Goal: Ask a question: Seek information or help from site administrators or community

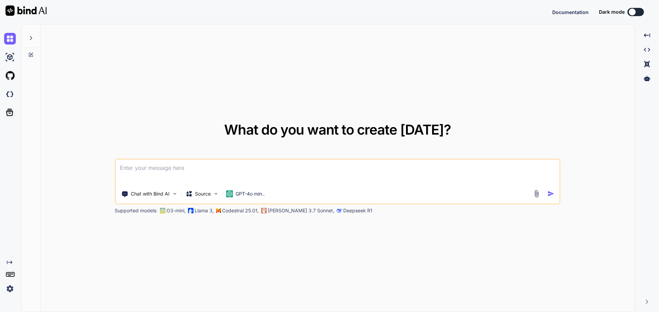
click at [31, 41] on div at bounding box center [30, 36] width 13 height 24
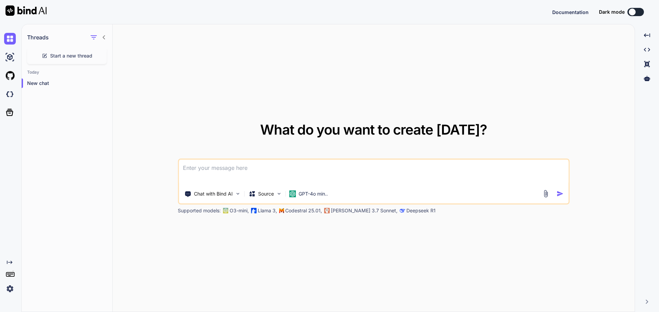
type textarea "x"
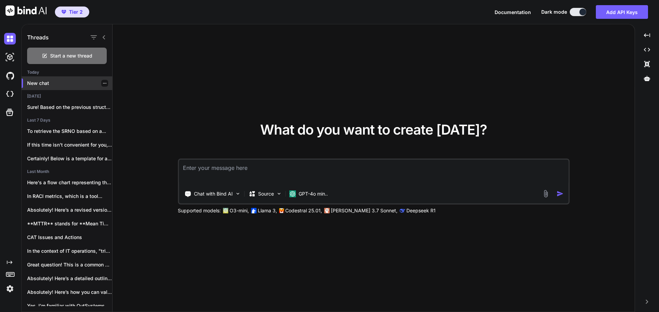
click at [49, 80] on div "New chat" at bounding box center [67, 83] width 91 height 14
click at [320, 171] on textarea at bounding box center [373, 172] width 389 height 25
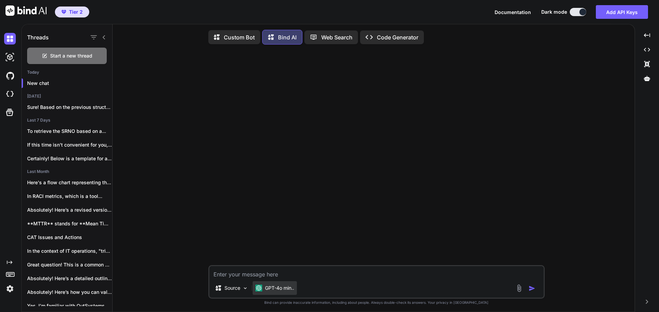
click at [278, 292] on p "GPT-4o min.." at bounding box center [279, 288] width 29 height 7
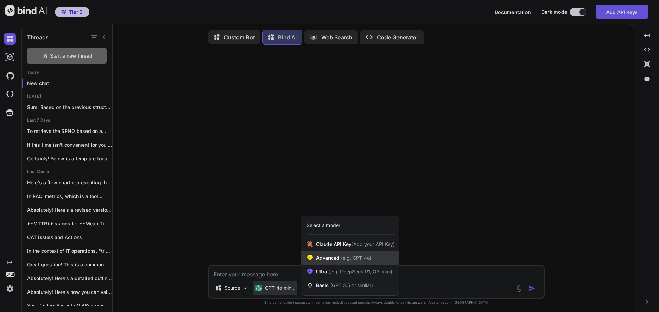
click at [339, 257] on span "(e.g. GPT-4o)" at bounding box center [355, 258] width 32 height 6
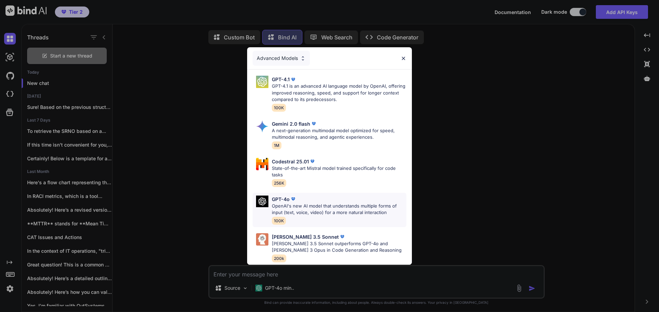
click at [312, 207] on p "OpenAI's new AI model that understands multiple forms of input (text, voice, vi…" at bounding box center [339, 209] width 134 height 13
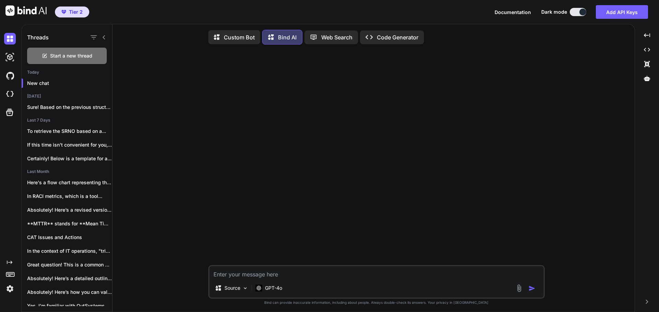
click at [304, 271] on textarea at bounding box center [376, 273] width 334 height 12
type textarea "How to retrieve the profile picture from MS Teams of Individuals"
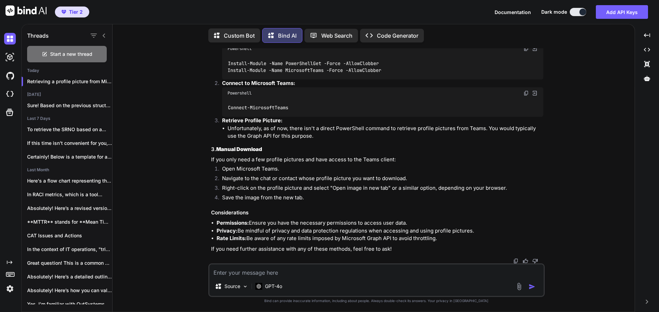
scroll to position [243, 0]
click at [104, 34] on icon at bounding box center [103, 35] width 5 height 5
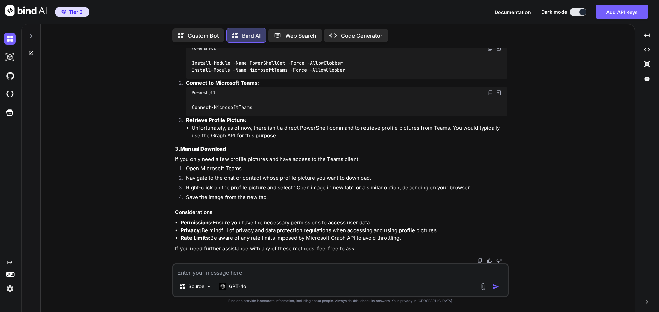
click at [28, 52] on div at bounding box center [31, 52] width 19 height 5
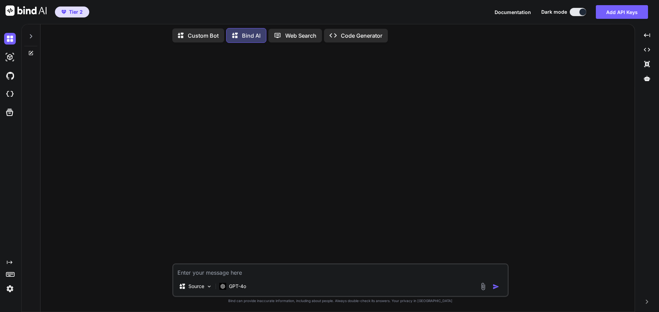
click at [231, 271] on textarea at bounding box center [340, 271] width 334 height 12
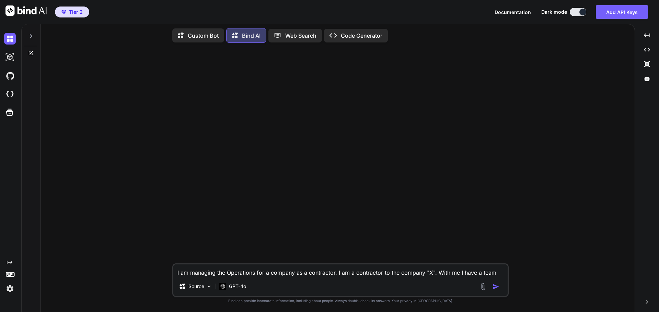
click at [382, 275] on textarea "I am managing the Operations for a company as a contractor. I am a contractor t…" at bounding box center [340, 271] width 334 height 12
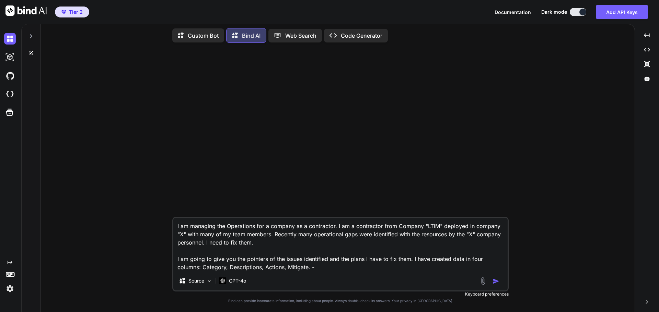
click at [325, 268] on textarea "I am managing the Operations for a company as a contractor. I am a contractor f…" at bounding box center [340, 245] width 334 height 54
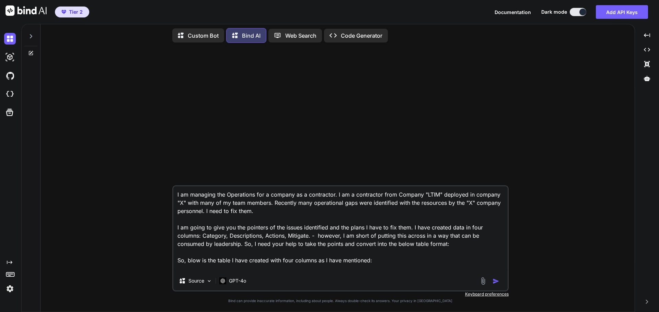
paste textarea "Loremipsu # Dolorsit Ametconsect Adipisc Elitsedd Eiusmo 5 Temporin Utlaboreetd…"
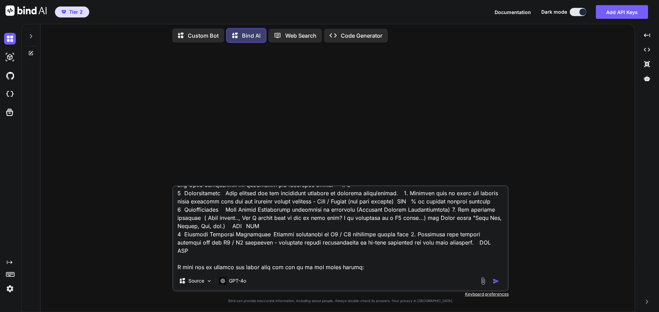
scroll to position [273, 0]
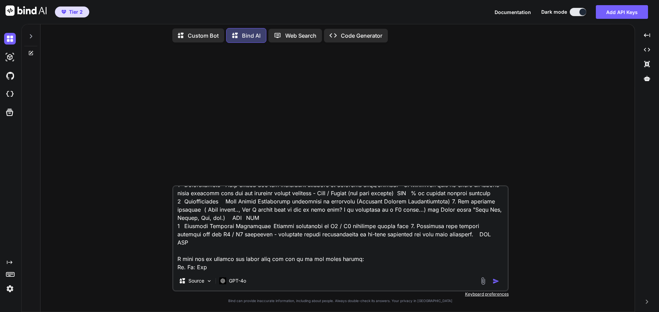
click at [361, 260] on textarea at bounding box center [340, 229] width 334 height 85
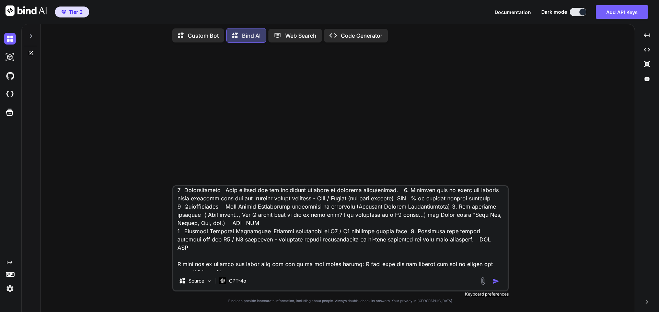
scroll to position [281, 0]
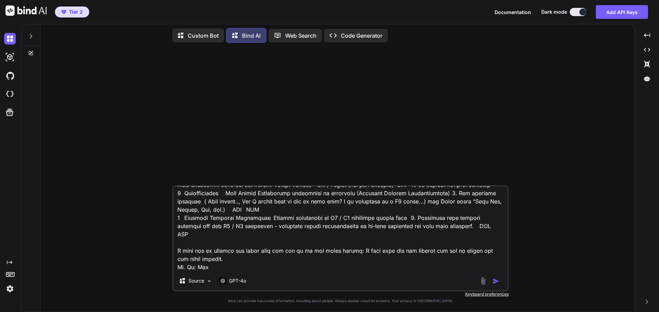
click at [217, 265] on textarea at bounding box center [340, 229] width 334 height 85
click at [178, 268] on textarea at bounding box center [340, 229] width 334 height 85
click at [186, 247] on textarea at bounding box center [340, 229] width 334 height 85
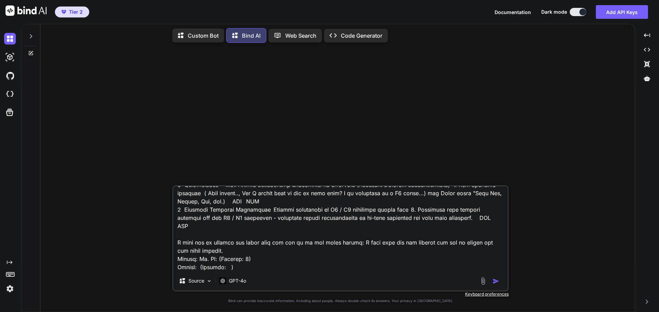
paste textarea "Column: (Example: )"
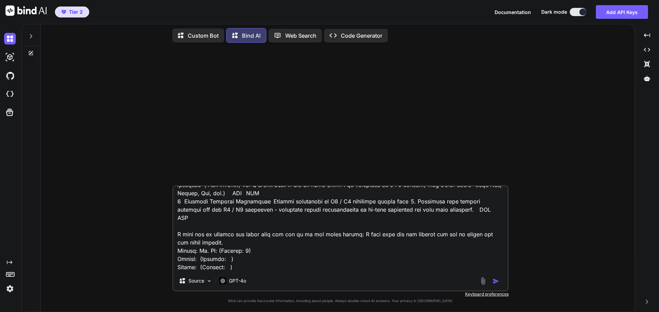
paste textarea "Column: (Example: )"
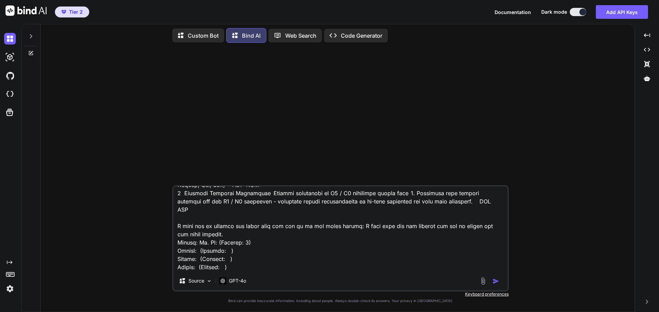
click at [231, 251] on textarea at bounding box center [340, 229] width 334 height 85
click at [201, 260] on textarea at bounding box center [340, 229] width 334 height 85
click at [200, 269] on textarea at bounding box center [340, 229] width 334 height 85
click at [283, 261] on textarea at bounding box center [340, 229] width 334 height 85
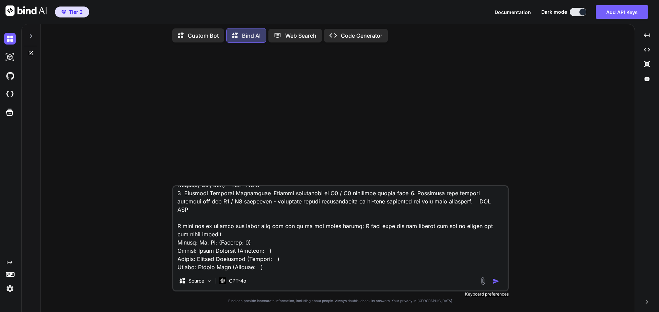
drag, startPoint x: 268, startPoint y: 260, endPoint x: 176, endPoint y: 257, distance: 91.6
click at [176, 257] on textarea at bounding box center [340, 229] width 334 height 85
paste textarea "Column: Action Item (Example: )"
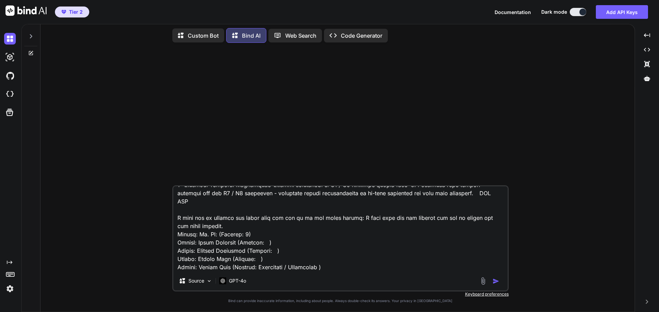
paste textarea "Send a list of VIP users for each application"
click at [279, 250] on textarea at bounding box center [340, 229] width 334 height 85
paste textarea "Delay in responding to emails from key contacts"
click at [272, 242] on textarea at bounding box center [340, 229] width 334 height 85
paste textarea "Process"
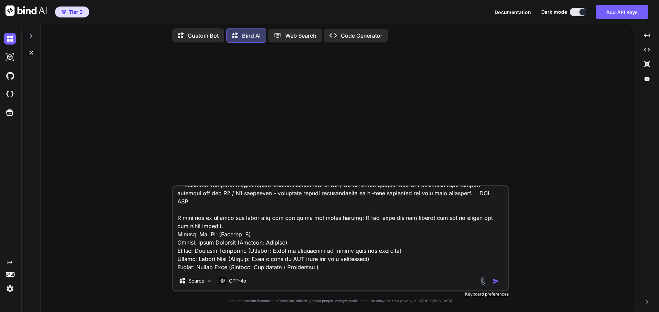
click at [370, 244] on textarea at bounding box center [340, 229] width 334 height 85
click at [381, 241] on textarea at bounding box center [340, 229] width 334 height 85
type textarea "L ip dolorsit ame Consectetu adi e seddoei te i utlaboreet. D ma a enimadmini v…"
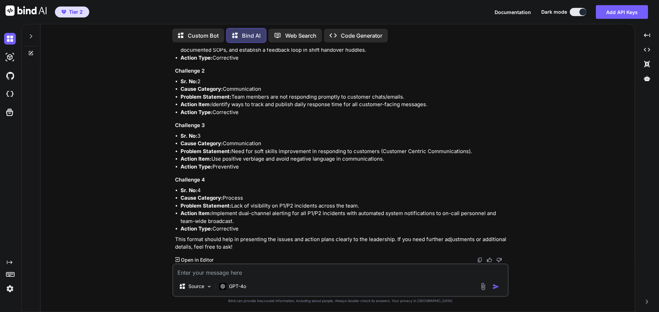
scroll to position [104, 0]
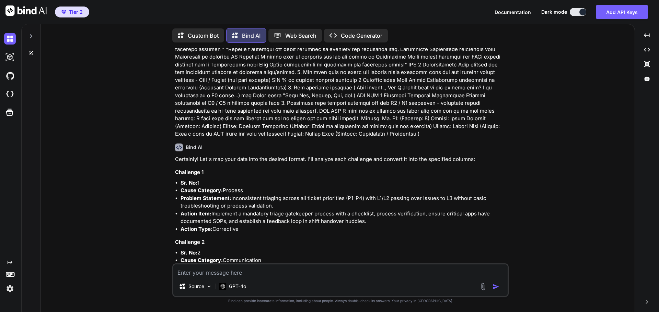
click at [234, 191] on li "Cause Category: Process" at bounding box center [343, 191] width 327 height 8
drag, startPoint x: 233, startPoint y: 199, endPoint x: 482, endPoint y: 208, distance: 248.8
click at [482, 208] on li "Problem Statement: Inconsistent triaging across all ticket priorities (P1-P4) w…" at bounding box center [343, 202] width 327 height 15
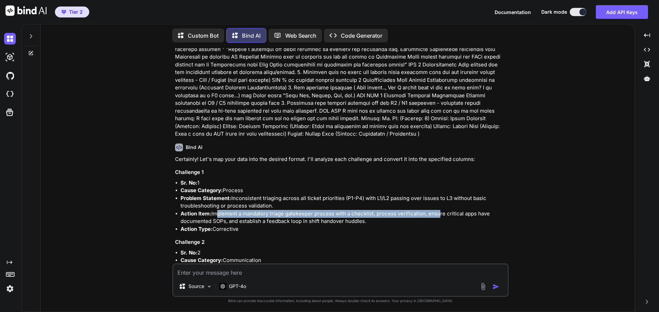
drag, startPoint x: 215, startPoint y: 214, endPoint x: 437, endPoint y: 217, distance: 222.6
click at [437, 217] on li "Action Item: Implement a mandatory triage gatekeeper process with a checklist, …" at bounding box center [343, 217] width 327 height 15
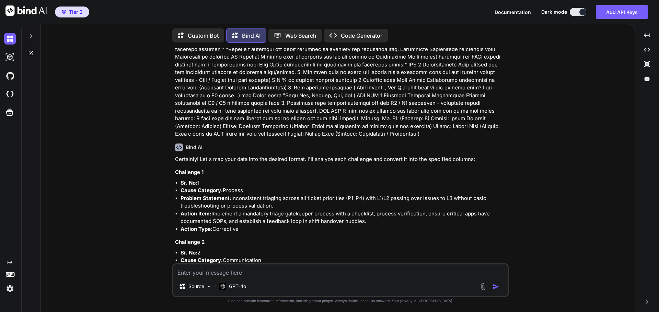
click at [241, 231] on li "Action Type: Corrective" at bounding box center [343, 230] width 327 height 8
drag, startPoint x: 213, startPoint y: 231, endPoint x: 243, endPoint y: 230, distance: 29.9
click at [243, 230] on li "Action Type: Corrective" at bounding box center [343, 230] width 327 height 8
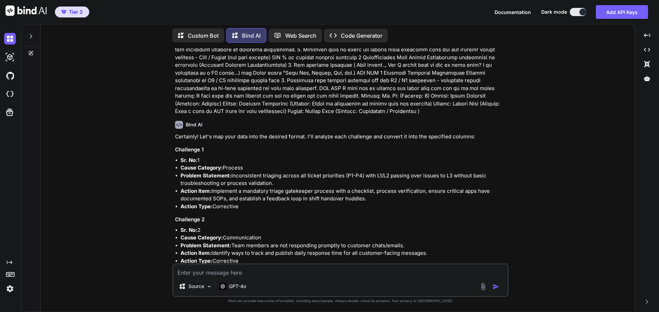
scroll to position [139, 0]
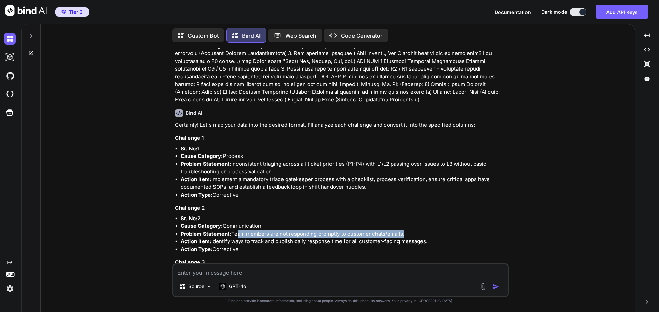
drag, startPoint x: 236, startPoint y: 231, endPoint x: 401, endPoint y: 233, distance: 165.3
click at [401, 233] on li "Problem Statement: Team members are not responding promptly to customer chats/e…" at bounding box center [343, 235] width 327 height 8
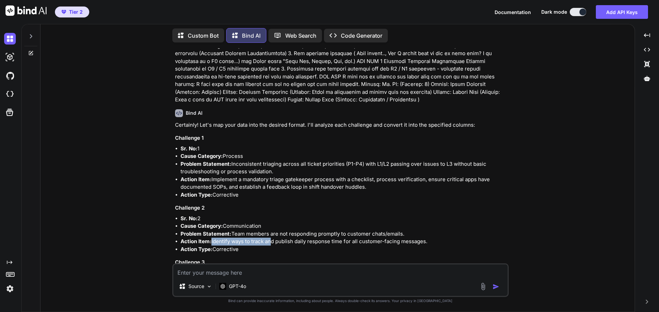
drag, startPoint x: 211, startPoint y: 240, endPoint x: 270, endPoint y: 244, distance: 59.9
click at [270, 244] on li "Action Item: Identify ways to track and publish daily response time for all cus…" at bounding box center [343, 242] width 327 height 8
click at [291, 244] on li "Action Item: Identify ways to track and publish daily response time for all cus…" at bounding box center [343, 242] width 327 height 8
drag, startPoint x: 272, startPoint y: 242, endPoint x: 427, endPoint y: 244, distance: 154.7
click at [427, 244] on li "Action Item: Identify ways to track and publish daily response time for all cus…" at bounding box center [343, 242] width 327 height 8
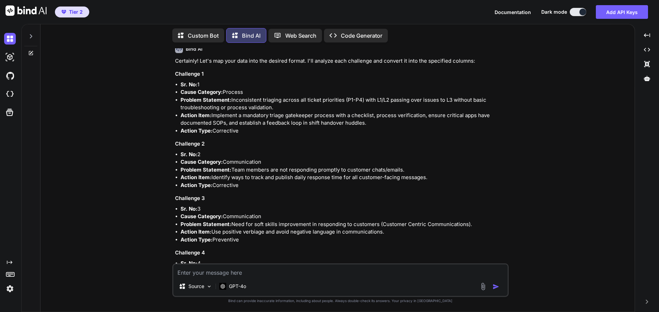
scroll to position [207, 0]
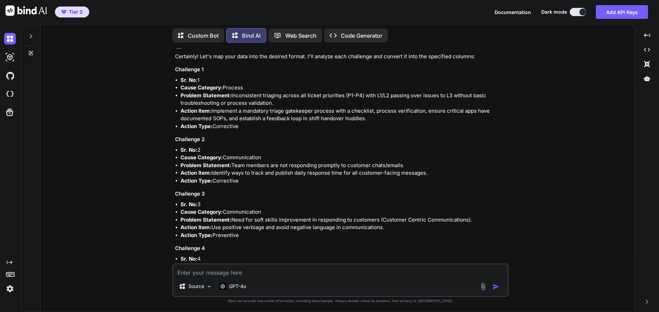
click at [231, 199] on div "Certainly! Let's map your data into the desired format. I'll analyze each chall…" at bounding box center [341, 186] width 332 height 267
drag, startPoint x: 236, startPoint y: 221, endPoint x: 380, endPoint y: 223, distance: 143.7
click at [380, 223] on li "Problem Statement: Need for soft skills improvement in responding to customers …" at bounding box center [343, 220] width 327 height 8
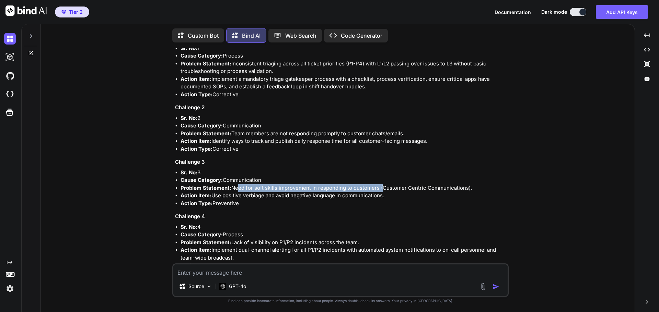
scroll to position [276, 0]
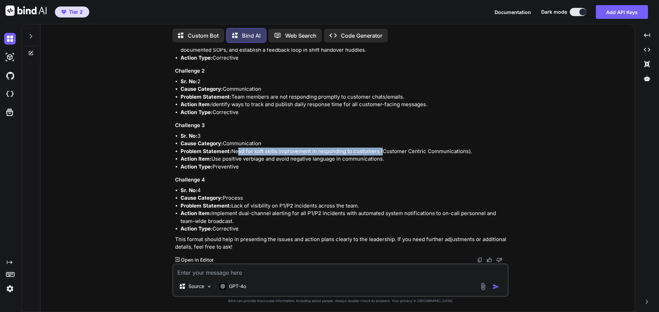
drag, startPoint x: 238, startPoint y: 205, endPoint x: 365, endPoint y: 205, distance: 127.6
click at [365, 205] on li "Problem Statement: Lack of visibility on P1/P2 incidents across the team." at bounding box center [343, 206] width 327 height 8
click at [254, 237] on p "This format should help in presenting the issues and action plans clearly to th…" at bounding box center [341, 243] width 332 height 15
drag, startPoint x: 216, startPoint y: 212, endPoint x: 501, endPoint y: 225, distance: 285.4
click at [501, 225] on ul "Sr. No: 4 Cause Category: Process Problem Statement: Lack of visibility on P1/P…" at bounding box center [341, 210] width 332 height 46
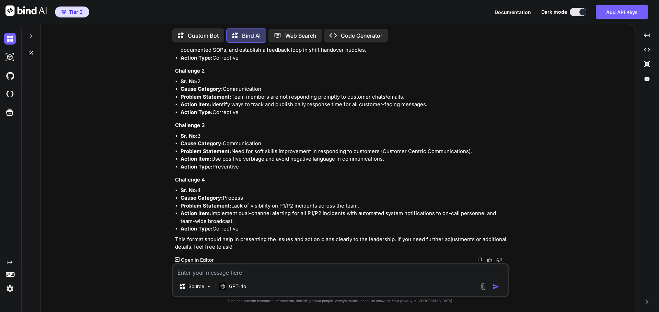
click at [282, 238] on p "This format should help in presenting the issues and action plans clearly to th…" at bounding box center [341, 243] width 332 height 15
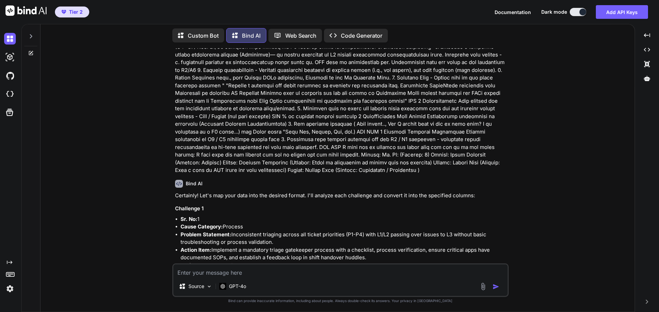
scroll to position [69, 0]
click at [335, 271] on textarea at bounding box center [340, 271] width 334 height 12
type textarea "Did you ignore the data for mitigation column?"
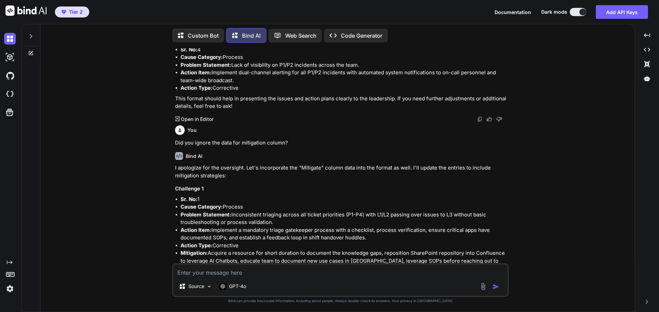
scroll to position [485, 0]
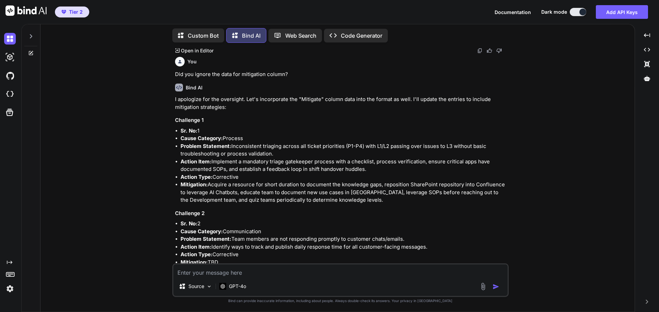
drag, startPoint x: 183, startPoint y: 138, endPoint x: 245, endPoint y: 138, distance: 61.7
click at [245, 138] on li "Cause Category: Process" at bounding box center [343, 139] width 327 height 8
click at [315, 138] on li "Cause Category: Process" at bounding box center [343, 139] width 327 height 8
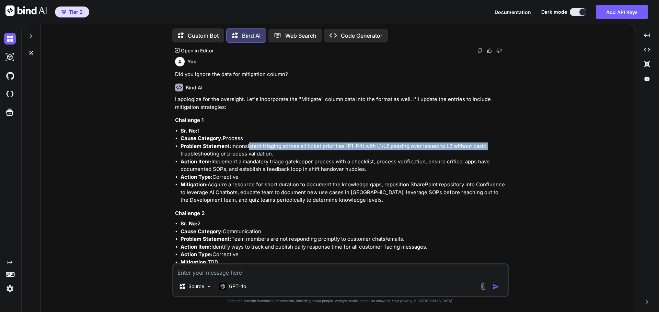
drag, startPoint x: 247, startPoint y: 150, endPoint x: 487, endPoint y: 147, distance: 239.8
click at [487, 147] on li "Problem Statement: Inconsistent triaging across all ticket priorities (P1-P4) w…" at bounding box center [343, 150] width 327 height 15
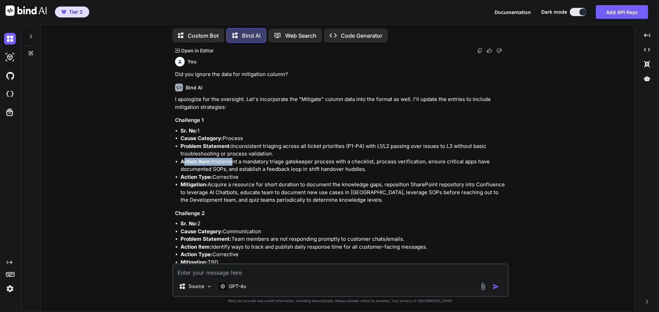
drag, startPoint x: 183, startPoint y: 163, endPoint x: 228, endPoint y: 162, distance: 45.3
click at [228, 162] on li "Action Item: Implement a mandatory triage gatekeeper process with a checklist, …" at bounding box center [343, 165] width 327 height 15
click at [328, 164] on li "Action Item: Implement a mandatory triage gatekeeper process with a checklist, …" at bounding box center [343, 165] width 327 height 15
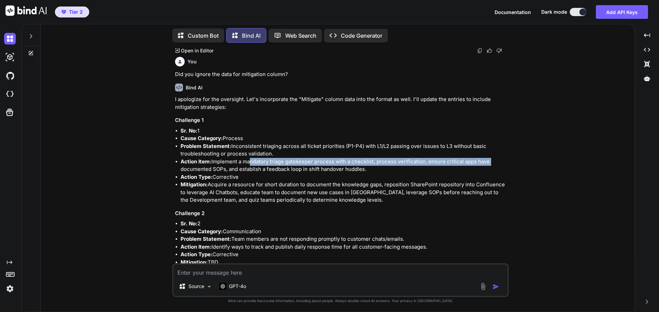
drag, startPoint x: 247, startPoint y: 161, endPoint x: 488, endPoint y: 161, distance: 241.1
click at [488, 161] on li "Action Item: Implement a mandatory triage gatekeeper process with a checklist, …" at bounding box center [343, 165] width 327 height 15
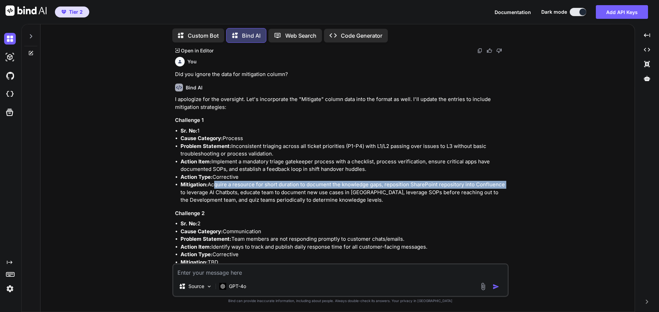
drag, startPoint x: 212, startPoint y: 185, endPoint x: 504, endPoint y: 184, distance: 292.2
click at [504, 184] on li "Mitigation: Acquire a resource for short duration to document the knowledge gap…" at bounding box center [343, 192] width 327 height 23
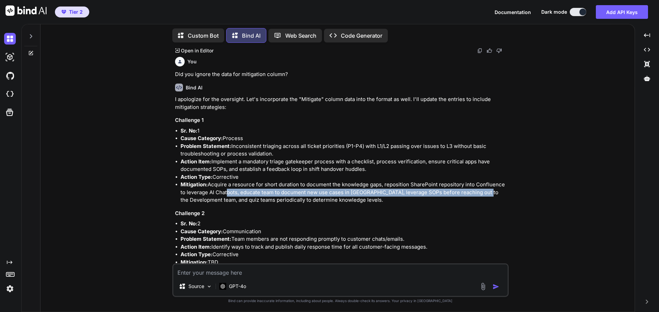
drag, startPoint x: 225, startPoint y: 192, endPoint x: 488, endPoint y: 195, distance: 262.8
click at [488, 195] on li "Mitigation: Acquire a resource for short duration to document the knowledge gap…" at bounding box center [343, 192] width 327 height 23
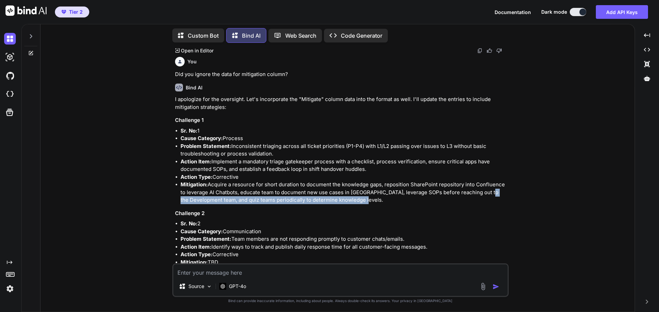
drag, startPoint x: 180, startPoint y: 202, endPoint x: 379, endPoint y: 203, distance: 199.6
click at [379, 203] on ul "Sr. No: 1 Cause Category: Process Problem Statement: Inconsistent triaging acro…" at bounding box center [341, 165] width 332 height 77
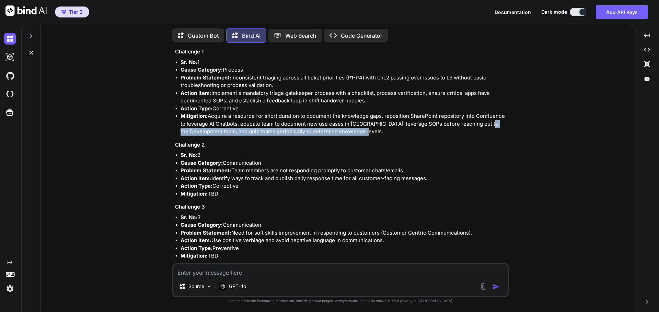
drag, startPoint x: 233, startPoint y: 173, endPoint x: 403, endPoint y: 169, distance: 170.2
click at [403, 169] on li "Problem Statement: Team members are not responding promptly to customer chats/e…" at bounding box center [343, 171] width 327 height 8
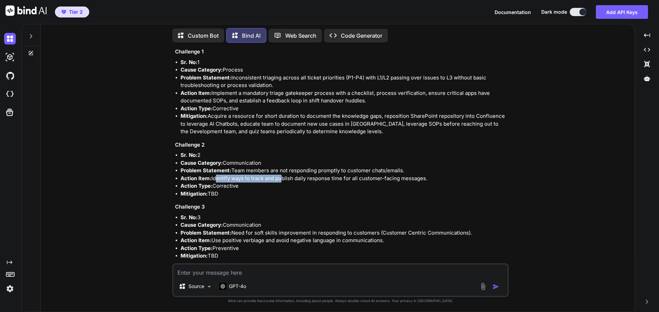
drag, startPoint x: 213, startPoint y: 178, endPoint x: 279, endPoint y: 179, distance: 65.2
click at [279, 179] on li "Action Item: Identify ways to track and publish daily response time for all cus…" at bounding box center [343, 179] width 327 height 8
drag, startPoint x: 315, startPoint y: 180, endPoint x: 427, endPoint y: 179, distance: 112.5
click at [427, 179] on li "Action Item: Identify ways to track and publish daily response time for all cus…" at bounding box center [343, 179] width 327 height 8
click at [448, 179] on li "Action Item: Identify ways to track and publish daily response time for all cus…" at bounding box center [343, 179] width 327 height 8
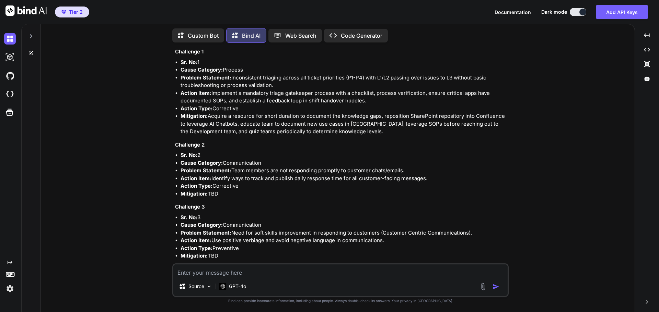
drag, startPoint x: 213, startPoint y: 180, endPoint x: 430, endPoint y: 182, distance: 217.1
click at [430, 182] on ul "Sr. No: 2 Cause Category: Communication Problem Statement: Team members are not…" at bounding box center [341, 175] width 332 height 46
click at [206, 188] on strong "Action Type:" at bounding box center [196, 186] width 32 height 7
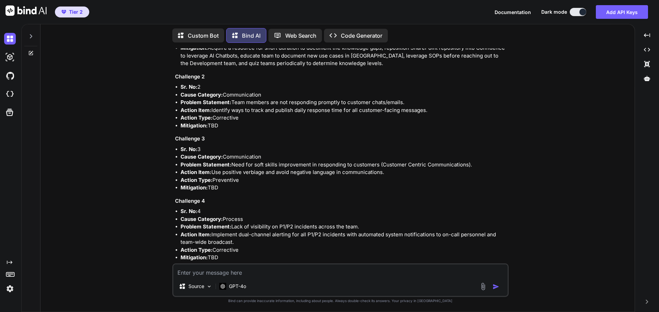
scroll to position [623, 0]
drag, startPoint x: 232, startPoint y: 164, endPoint x: 473, endPoint y: 165, distance: 241.5
click at [473, 165] on li "Problem Statement: Need for soft skills improvement in responding to customers …" at bounding box center [343, 165] width 327 height 8
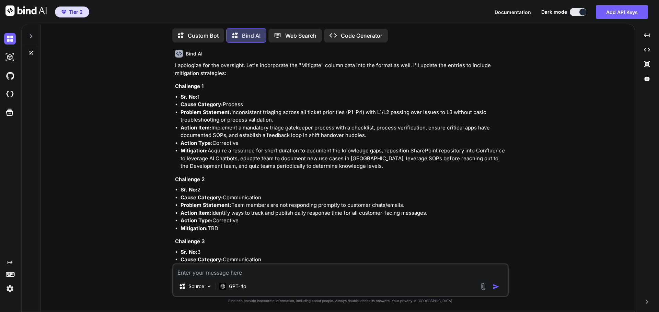
scroll to position [520, 0]
click at [229, 104] on li "Cause Category: Process" at bounding box center [343, 105] width 327 height 8
copy li "Process"
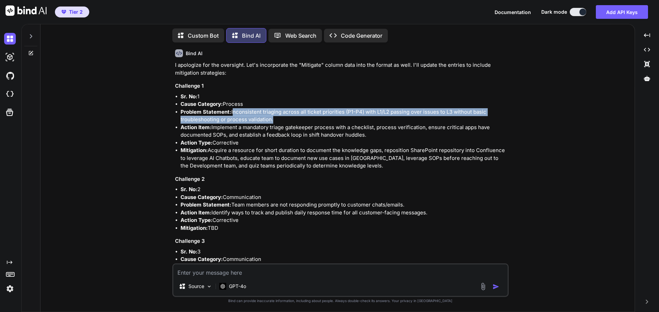
drag, startPoint x: 231, startPoint y: 111, endPoint x: 271, endPoint y: 119, distance: 40.8
click at [271, 119] on li "Problem Statement: Inconsistent triaging across all ticket priorities (P1-P4) w…" at bounding box center [343, 115] width 327 height 15
copy li "Inconsistent triaging across all ticket priorities (P1-P4) with L1/L2 passing o…"
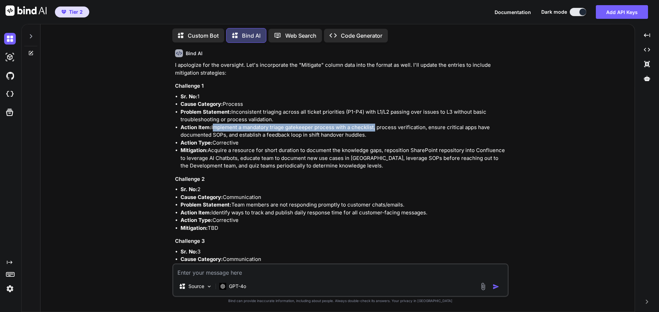
drag, startPoint x: 213, startPoint y: 126, endPoint x: 374, endPoint y: 126, distance: 161.6
click at [374, 126] on li "Action Item: Implement a mandatory triage gatekeeper process with a checklist, …" at bounding box center [343, 131] width 327 height 15
click at [269, 145] on li "Action Type: Corrective" at bounding box center [343, 143] width 327 height 8
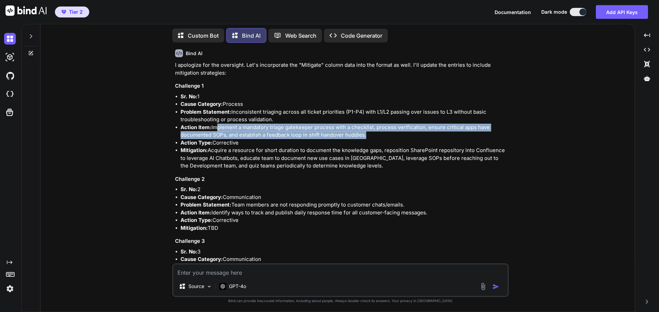
drag, startPoint x: 213, startPoint y: 127, endPoint x: 365, endPoint y: 133, distance: 151.7
click at [365, 133] on li "Action Item: Implement a mandatory triage gatekeeper process with a checklist, …" at bounding box center [343, 131] width 327 height 15
copy li "mplement a mandatory triage gatekeeper process with a checklist, process verifi…"
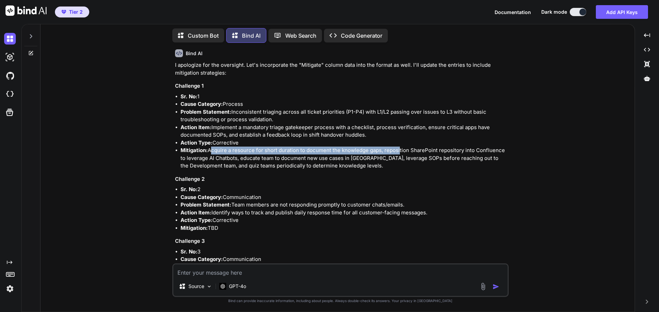
drag, startPoint x: 209, startPoint y: 150, endPoint x: 397, endPoint y: 152, distance: 188.3
click at [397, 152] on li "Mitigation: Acquire a resource for short duration to document the knowledge gap…" at bounding box center [343, 158] width 327 height 23
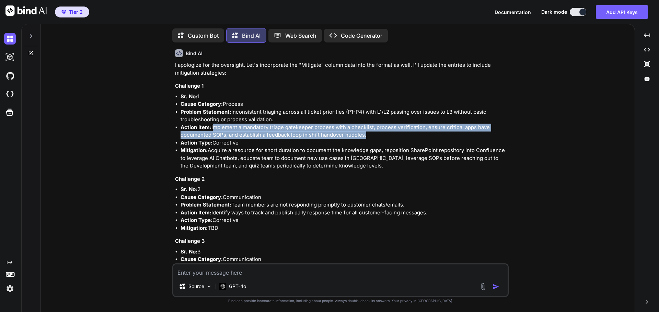
drag, startPoint x: 212, startPoint y: 128, endPoint x: 364, endPoint y: 134, distance: 151.7
click at [364, 134] on li "Action Item: Implement a mandatory triage gatekeeper process with a checklist, …" at bounding box center [343, 131] width 327 height 15
copy li "Implement a mandatory triage gatekeeper process with a checklist, process verif…"
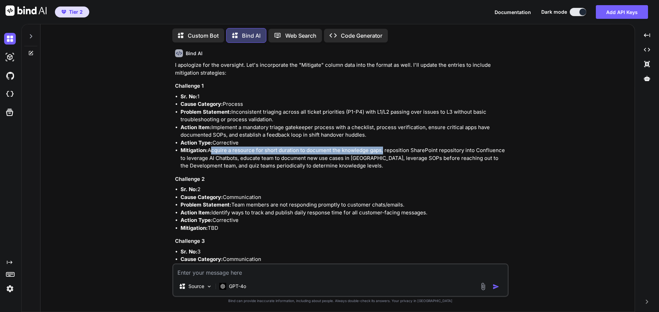
drag, startPoint x: 209, startPoint y: 151, endPoint x: 381, endPoint y: 150, distance: 171.8
click at [381, 150] on li "Mitigation: Acquire a resource for short duration to document the knowledge gap…" at bounding box center [343, 158] width 327 height 23
copy li "Acquire a resource for short duration to document the knowledge gaps"
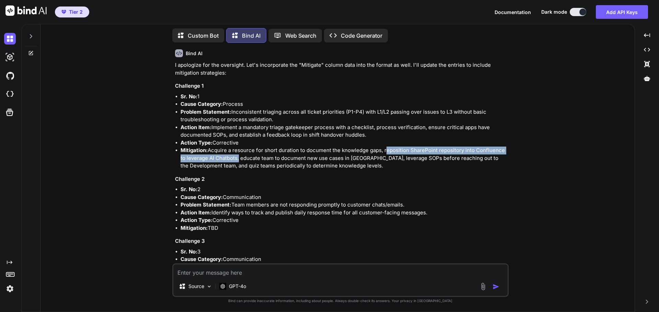
drag, startPoint x: 385, startPoint y: 152, endPoint x: 236, endPoint y: 158, distance: 148.7
click at [236, 158] on li "Mitigation: Acquire a resource for short duration to document the knowledge gap…" at bounding box center [343, 158] width 327 height 23
copy li "reposition SharePoint repository into Confluence to leverage AI Chatbots"
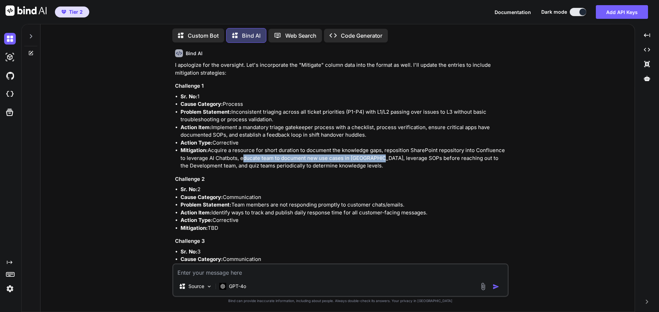
drag, startPoint x: 243, startPoint y: 159, endPoint x: 378, endPoint y: 159, distance: 134.8
click at [378, 159] on li "Mitigation: Acquire a resource for short duration to document the knowledge gap…" at bounding box center [343, 158] width 327 height 23
copy li "educate team to document new use cases in [GEOGRAPHIC_DATA]"
click at [282, 270] on textarea at bounding box center [340, 271] width 334 height 12
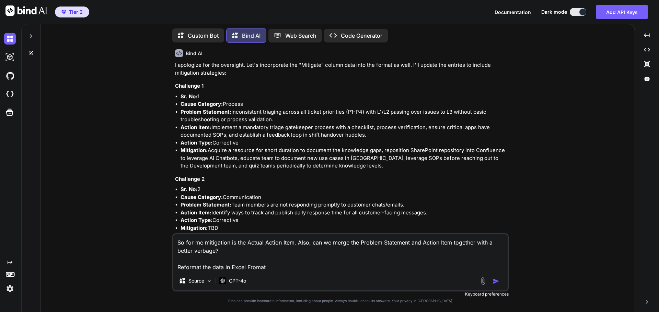
type textarea "So for me mitigation is the Actual Action Item. Also, can we merge the Problem …"
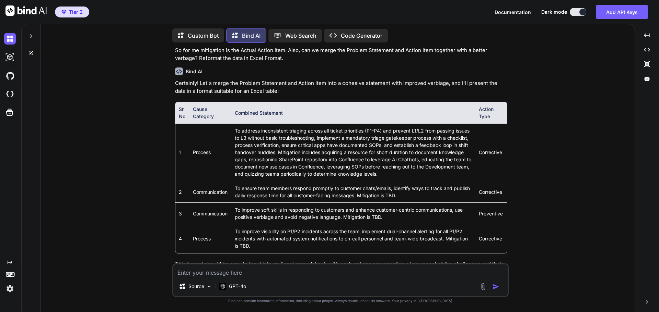
scroll to position [901, 0]
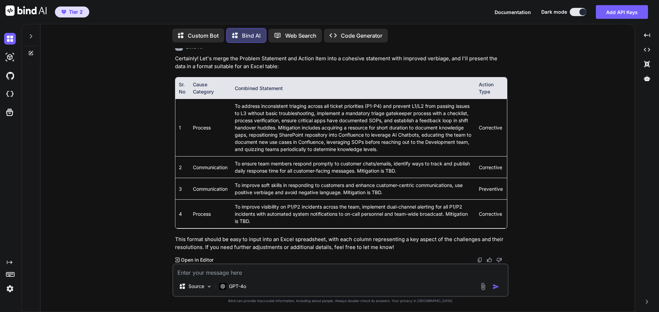
click at [279, 272] on textarea at bounding box center [340, 271] width 334 height 12
click at [281, 272] on textarea "We need" at bounding box center [340, 271] width 334 height 12
click at [312, 277] on div "We need Source GPT-4o" at bounding box center [340, 281] width 336 height 34
click at [223, 271] on textarea "We need" at bounding box center [340, 271] width 334 height 12
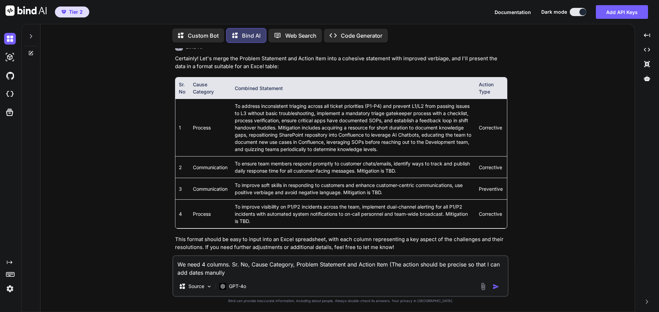
type textarea "We need 4 columns. Sr. No, Cause Category, Problem Statement and Action Item (T…"
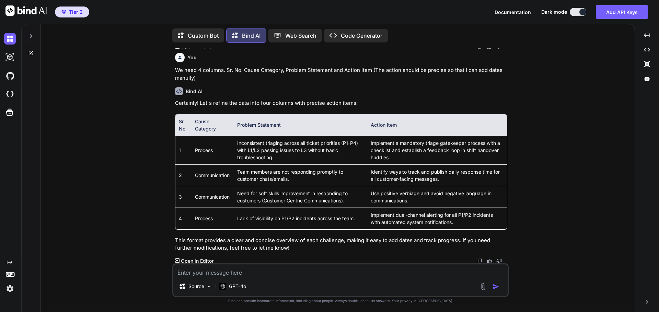
scroll to position [1116, 0]
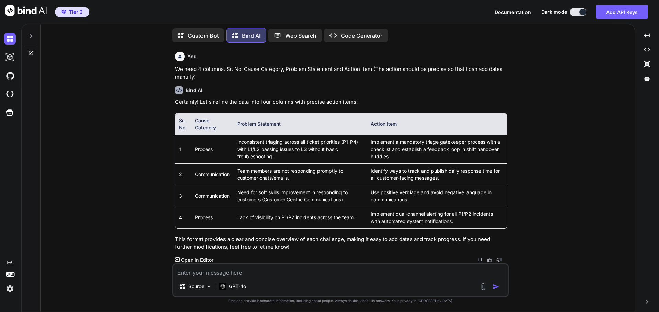
click at [345, 271] on textarea at bounding box center [340, 271] width 334 height 12
type textarea "Seems you again forgot the Mitigation column where I have added many precise ac…"
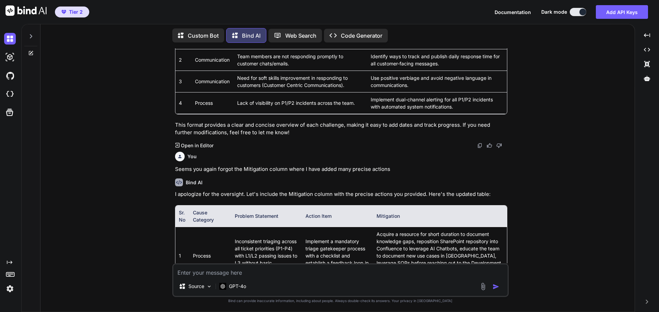
scroll to position [1326, 0]
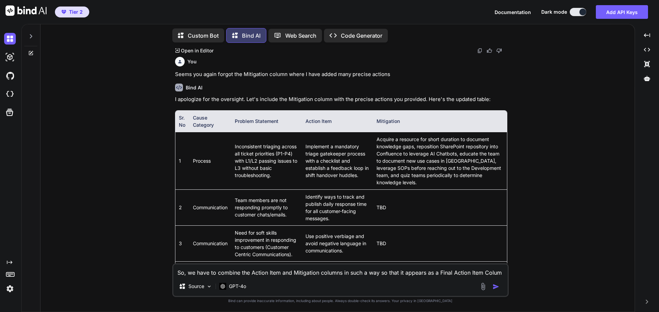
type textarea "So, we have to combine the Action Item and Mitigation columns in such a way so …"
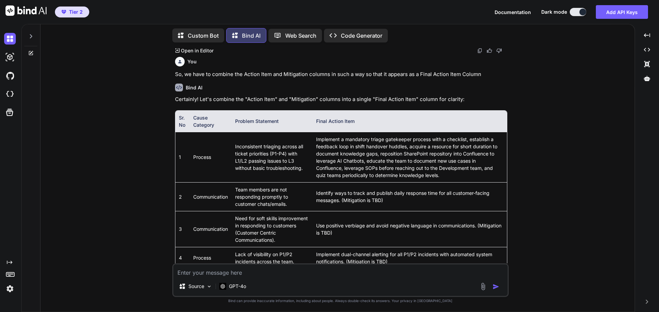
scroll to position [1645, 0]
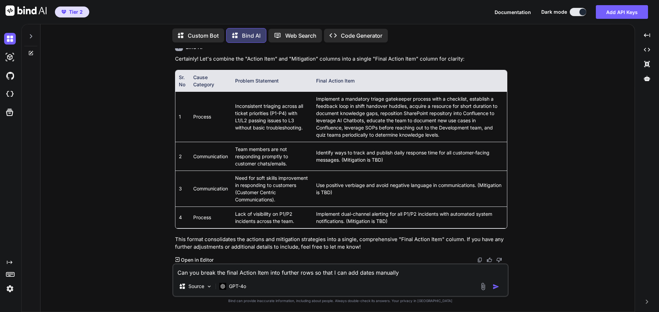
type textarea "Can you break the final Action Item into further rows so that I can add dates m…"
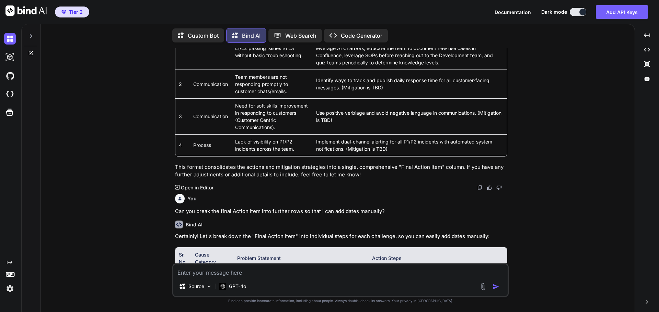
scroll to position [1889, 0]
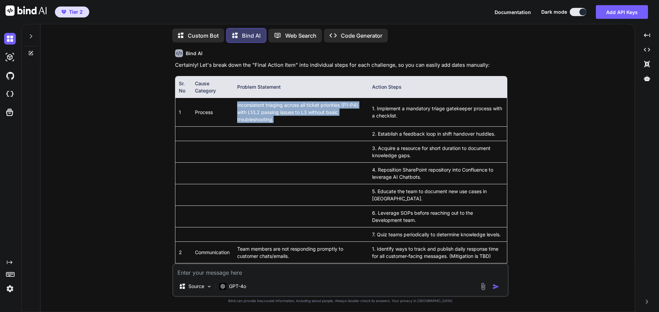
drag, startPoint x: 279, startPoint y: 121, endPoint x: 237, endPoint y: 107, distance: 44.9
click at [237, 107] on td "Inconsistent triaging across all ticket priorities (P1-P4) with L1/L2 passing i…" at bounding box center [301, 112] width 135 height 29
copy td "Inconsistent triaging across all ticket priorities (P1-P4) with L1/L2 passing i…"
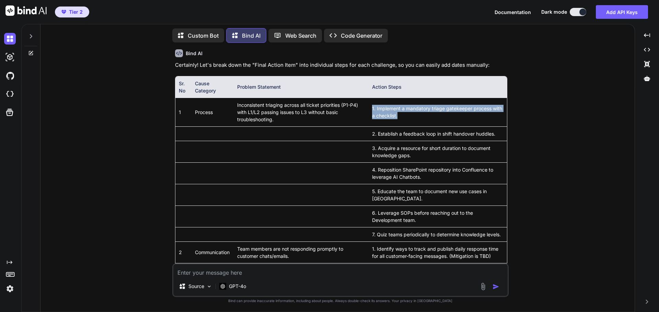
drag, startPoint x: 417, startPoint y: 118, endPoint x: 374, endPoint y: 110, distance: 43.9
click at [374, 110] on td "1. Implement a mandatory triage gatekeeper process with a checklist." at bounding box center [437, 112] width 138 height 29
copy td "1. Implement a mandatory triage gatekeeper process with a checklist."
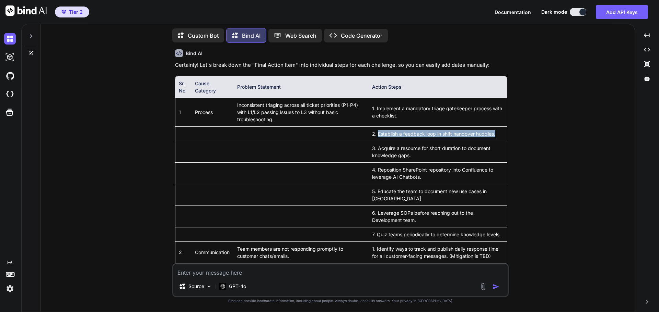
drag, startPoint x: 383, startPoint y: 133, endPoint x: 499, endPoint y: 133, distance: 116.3
click at [499, 133] on td "2. Establish a feedback loop in shift handover huddles." at bounding box center [437, 134] width 138 height 14
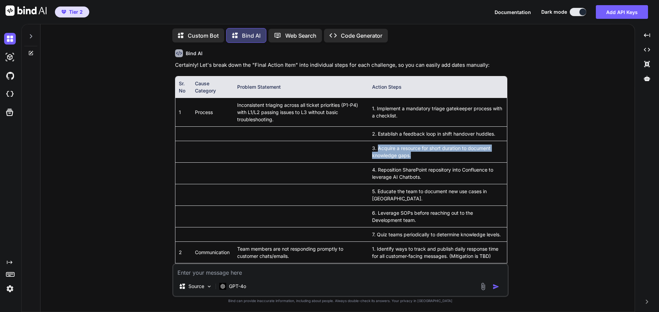
drag, startPoint x: 419, startPoint y: 156, endPoint x: 382, endPoint y: 150, distance: 36.9
click at [382, 150] on td "3. Acquire a resource for short duration to document knowledge gaps." at bounding box center [437, 152] width 138 height 22
copy td "Acquire a resource for short duration to document knowledge gaps."
click at [425, 157] on td "3. Acquire a resource for short duration to document knowledge gaps." at bounding box center [437, 152] width 138 height 22
drag, startPoint x: 418, startPoint y: 156, endPoint x: 383, endPoint y: 151, distance: 34.7
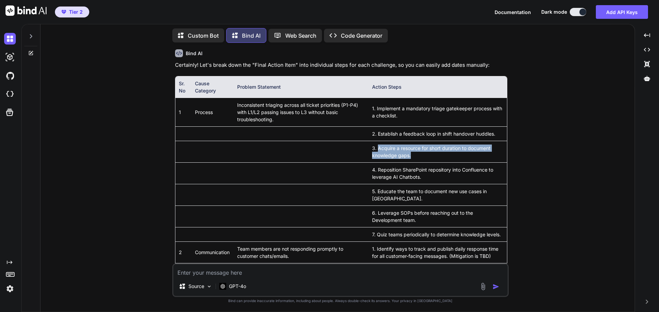
click at [383, 151] on td "3. Acquire a resource for short duration to document knowledge gaps." at bounding box center [437, 152] width 138 height 22
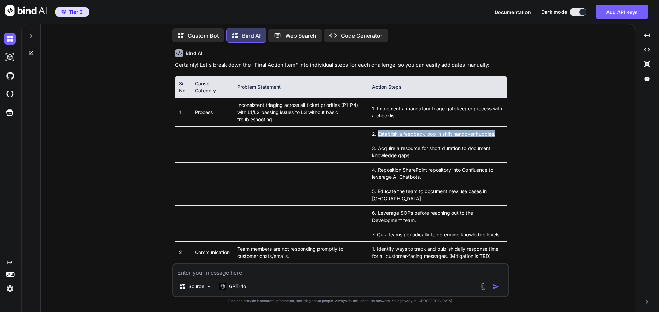
drag, startPoint x: 382, startPoint y: 135, endPoint x: 500, endPoint y: 134, distance: 117.7
click at [500, 134] on td "2. Establish a feedback loop in shift handover huddles." at bounding box center [437, 134] width 138 height 14
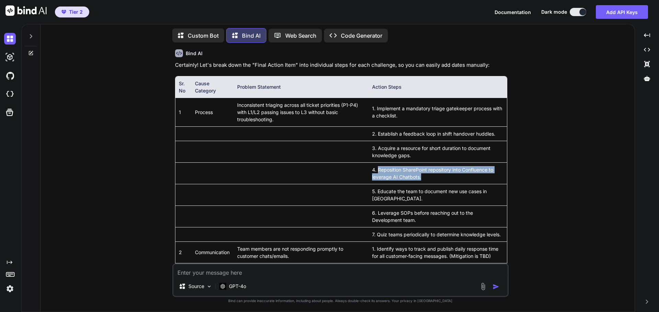
drag, startPoint x: 383, startPoint y: 171, endPoint x: 429, endPoint y: 179, distance: 46.6
click at [429, 179] on td "4. Reposition SharePoint repository into Confluence to leverage AI Chatbots." at bounding box center [437, 174] width 138 height 22
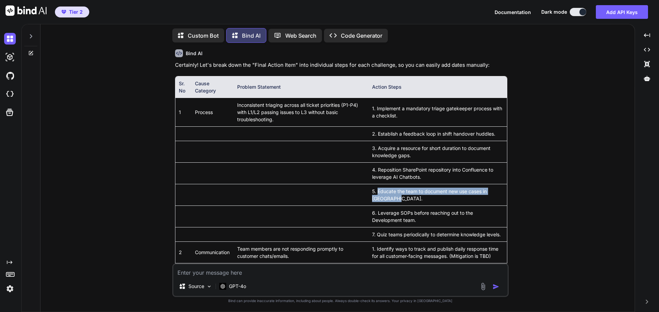
drag, startPoint x: 381, startPoint y: 193, endPoint x: 402, endPoint y: 200, distance: 21.9
click at [402, 200] on td "5. Educate the team to document new use cases in [GEOGRAPHIC_DATA]." at bounding box center [437, 195] width 138 height 22
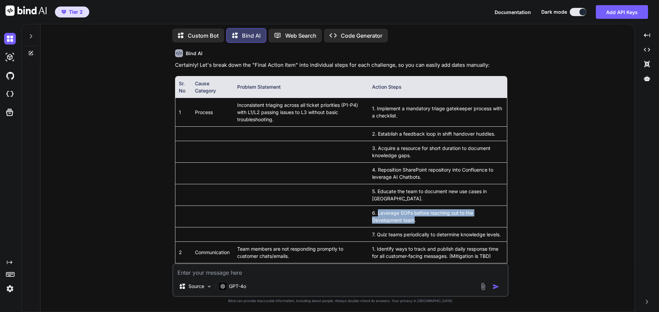
drag, startPoint x: 419, startPoint y: 220, endPoint x: 382, endPoint y: 214, distance: 36.9
click at [382, 214] on td "6. Leverage SOPs before reaching out to the Development team." at bounding box center [437, 217] width 138 height 22
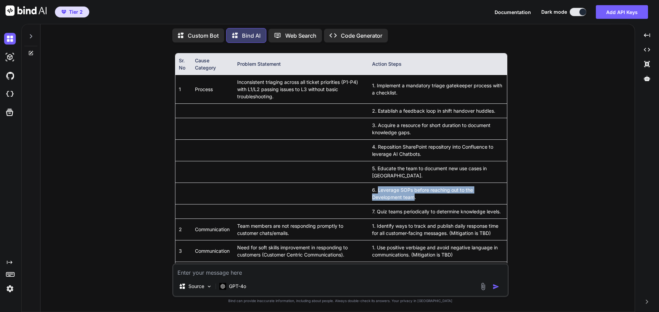
scroll to position [1958, 0]
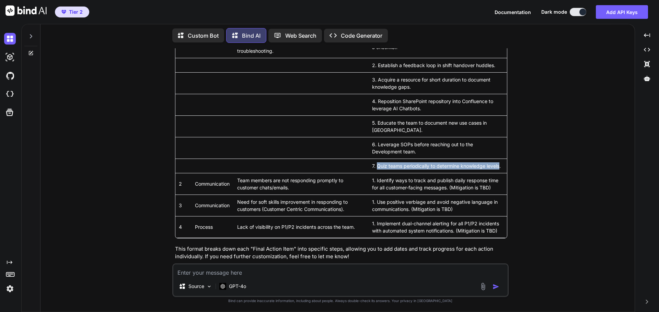
drag, startPoint x: 382, startPoint y: 167, endPoint x: 389, endPoint y: 173, distance: 9.0
click at [389, 173] on td "7. Quiz teams periodically to determine knowledge levels." at bounding box center [437, 166] width 138 height 14
click at [456, 173] on td "7. Quiz teams periodically to determine knowledge levels." at bounding box center [437, 166] width 138 height 14
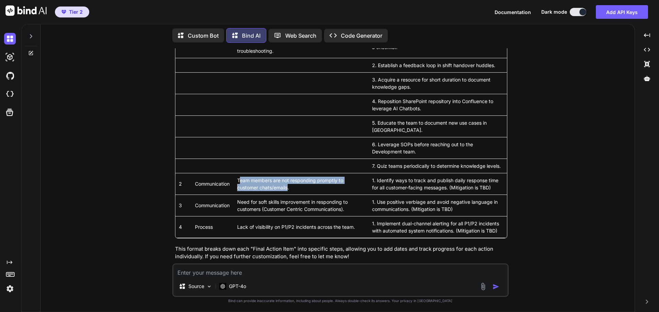
drag, startPoint x: 240, startPoint y: 188, endPoint x: 266, endPoint y: 197, distance: 28.0
click at [266, 195] on td "Team members are not responding promptly to customer chats/emails." at bounding box center [301, 184] width 135 height 22
click at [291, 190] on td "Team members are not responding promptly to customer chats/emails." at bounding box center [301, 184] width 135 height 22
click at [213, 213] on td "Communication" at bounding box center [212, 206] width 42 height 22
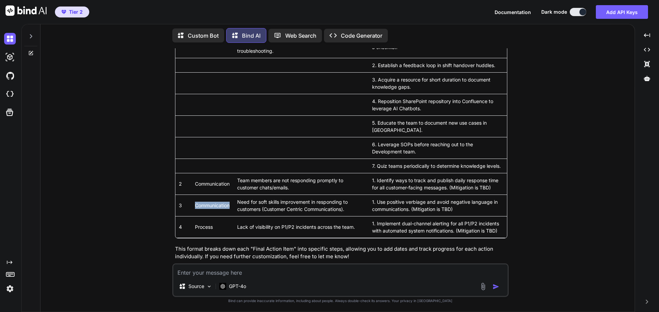
click at [213, 213] on td "Communication" at bounding box center [212, 206] width 42 height 22
click at [274, 193] on td "Team members are not responding promptly to customer chats/emails." at bounding box center [301, 184] width 135 height 22
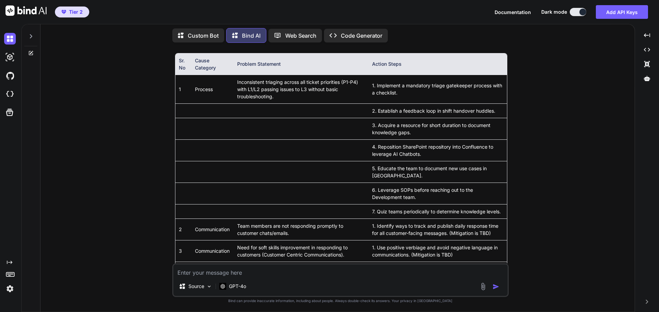
scroll to position [1923, 0]
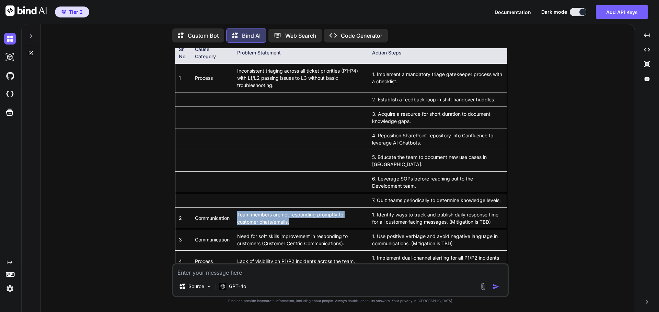
drag, startPoint x: 275, startPoint y: 230, endPoint x: 238, endPoint y: 222, distance: 38.4
click at [238, 222] on td "Team members are not responding promptly to customer chats/emails." at bounding box center [301, 219] width 135 height 22
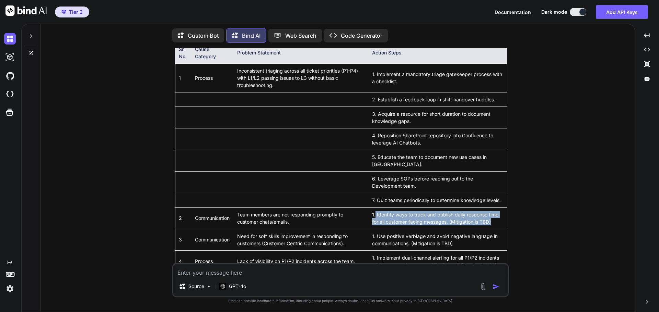
drag, startPoint x: 380, startPoint y: 222, endPoint x: 503, endPoint y: 229, distance: 123.4
click at [503, 229] on td "1. Identify ways to track and publish daily response time for all customer-faci…" at bounding box center [437, 219] width 138 height 22
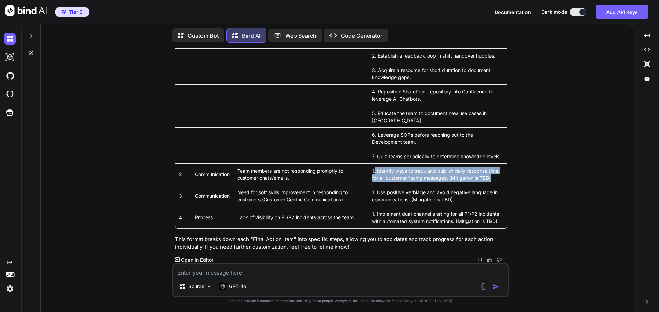
scroll to position [1982, 0]
click at [207, 213] on td "Process" at bounding box center [212, 218] width 42 height 22
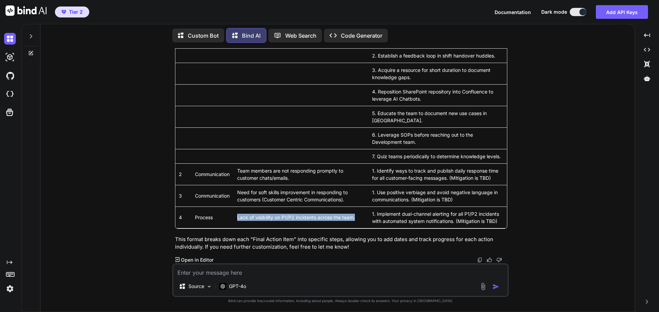
drag, startPoint x: 238, startPoint y: 213, endPoint x: 357, endPoint y: 214, distance: 119.7
click at [357, 214] on td "Lack of visibility on P1/P2 incidents across the team." at bounding box center [301, 218] width 135 height 22
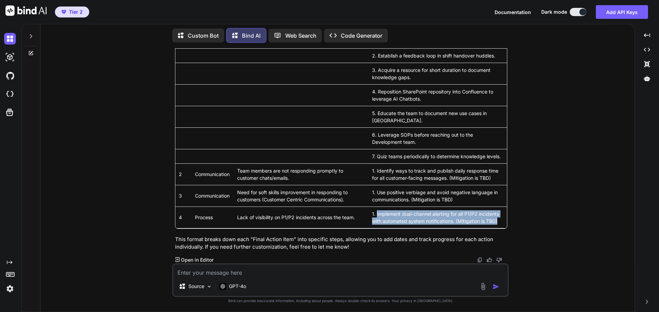
drag, startPoint x: 421, startPoint y: 221, endPoint x: 381, endPoint y: 207, distance: 42.7
click at [381, 207] on td "1. Implement dual-channel alerting for all P1/P2 incidents with automated syste…" at bounding box center [437, 218] width 138 height 22
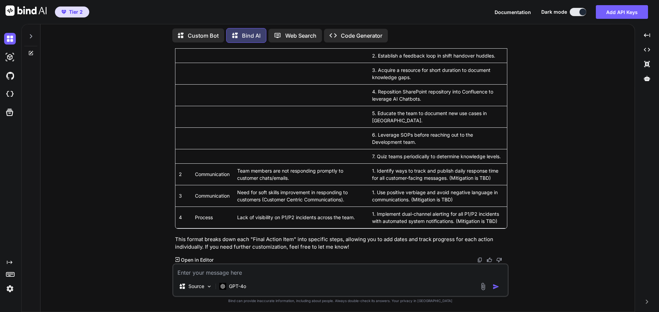
click at [305, 188] on td "Need for soft skills improvement in responding to customers (Customer Centric C…" at bounding box center [301, 196] width 135 height 22
click at [293, 270] on textarea at bounding box center [340, 271] width 334 height 12
type textarea "What Actionable Items can we assign to the Point No 2."
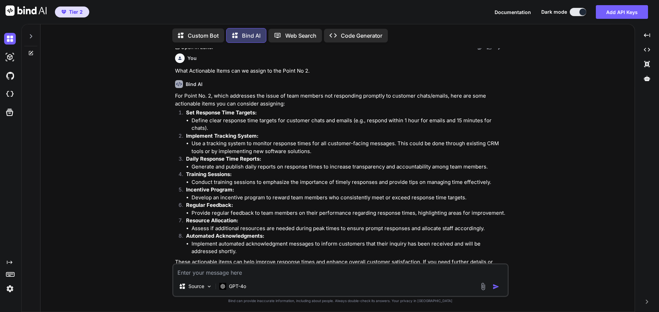
scroll to position [2191, 0]
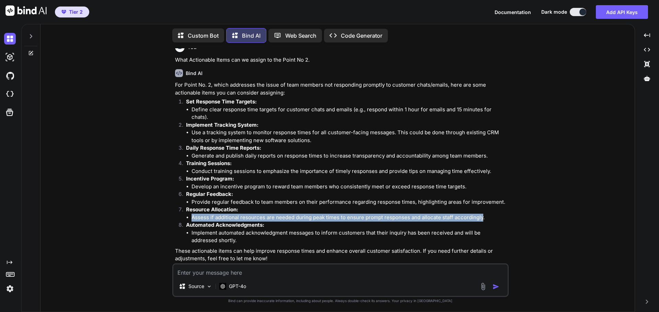
drag, startPoint x: 193, startPoint y: 223, endPoint x: 481, endPoint y: 224, distance: 287.8
click at [481, 222] on li "Assess if additional resources are needed during peak times to ensure prompt re…" at bounding box center [349, 218] width 316 height 8
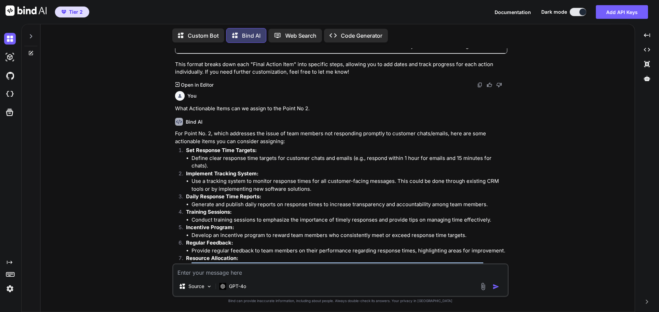
scroll to position [2141, 0]
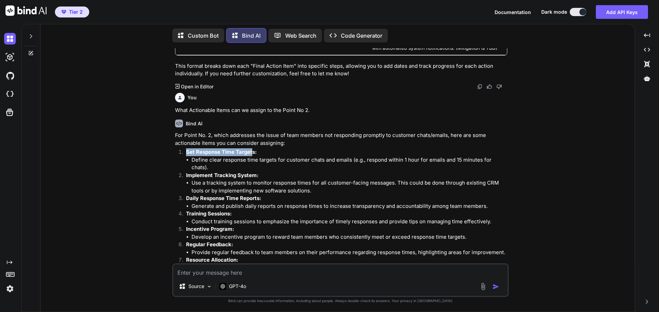
drag, startPoint x: 187, startPoint y: 167, endPoint x: 252, endPoint y: 167, distance: 65.2
click at [252, 155] on strong "Set Response Time Targets:" at bounding box center [221, 152] width 71 height 7
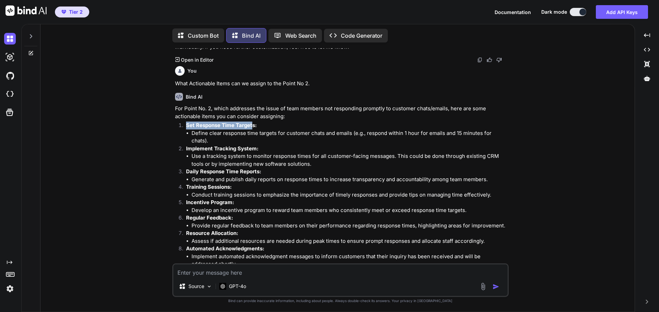
scroll to position [2175, 0]
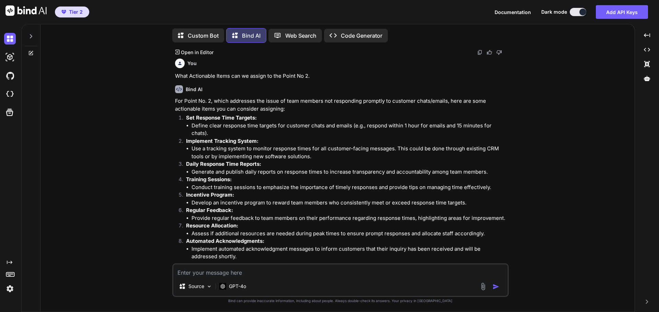
click at [276, 161] on li "Use a tracking system to monitor response times for all customer-facing message…" at bounding box center [349, 152] width 316 height 15
drag, startPoint x: 208, startPoint y: 155, endPoint x: 393, endPoint y: 158, distance: 185.9
click at [393, 158] on li "Use a tracking system to monitor response times for all customer-facing message…" at bounding box center [349, 152] width 316 height 15
click at [240, 156] on li "Use a tracking system to monitor response times for all customer-facing message…" at bounding box center [349, 152] width 316 height 15
drag, startPoint x: 206, startPoint y: 156, endPoint x: 392, endPoint y: 157, distance: 185.2
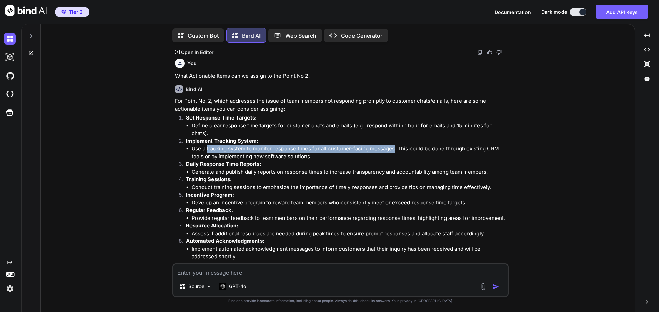
click at [392, 157] on li "Use a tracking system to monitor response times for all customer-facing message…" at bounding box center [349, 152] width 316 height 15
